Goal: Check status

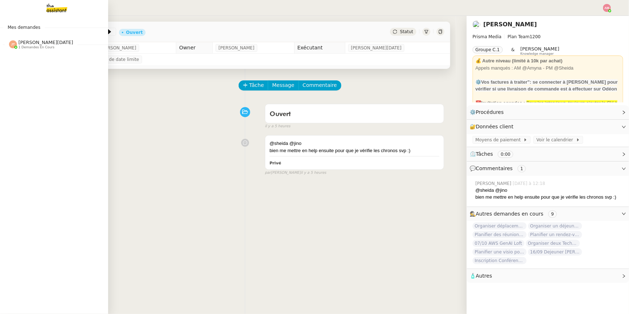
scroll to position [0, 3]
click at [40, 33] on div "[PERSON_NAME][DATE] 1 demandes en cours" at bounding box center [51, 41] width 108 height 21
click at [41, 41] on span "[PERSON_NAME][DATE]" at bounding box center [43, 42] width 55 height 5
click at [33, 30] on span "Mes demandes" at bounding box center [21, 27] width 41 height 7
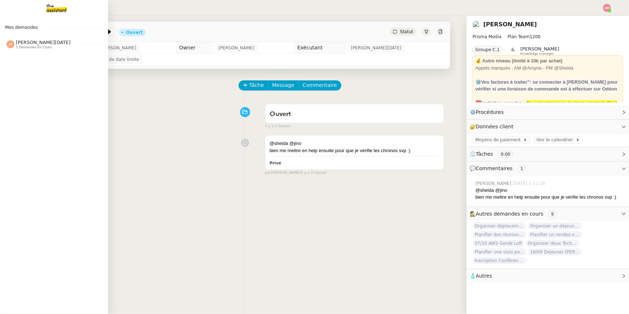
click at [35, 46] on span "1 demandes en cours" at bounding box center [34, 47] width 36 height 4
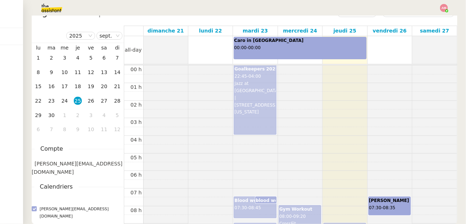
scroll to position [234, 0]
